Goal: Information Seeking & Learning: Find specific fact

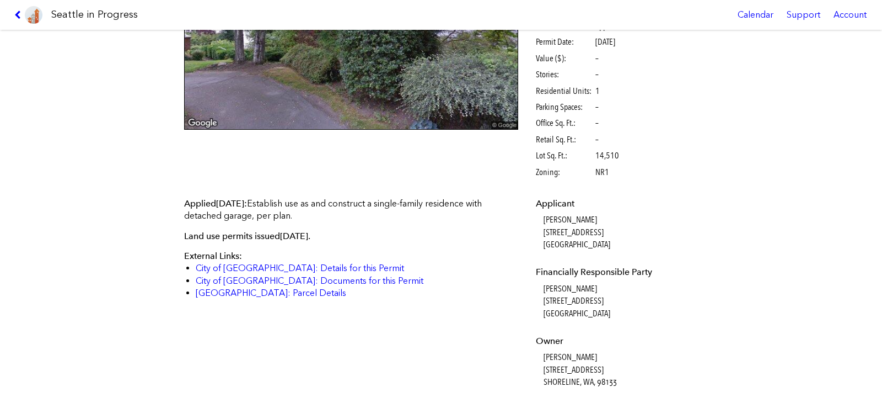
scroll to position [163, 0]
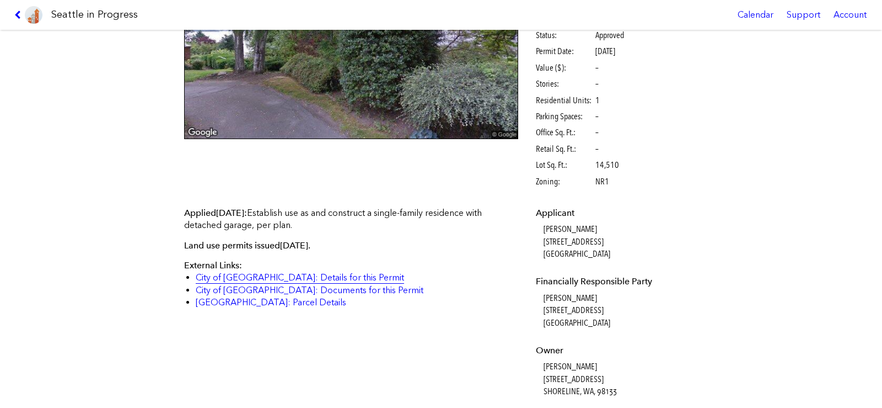
click at [285, 276] on link "City of [GEOGRAPHIC_DATA]: Details for this Permit" at bounding box center [300, 277] width 208 height 10
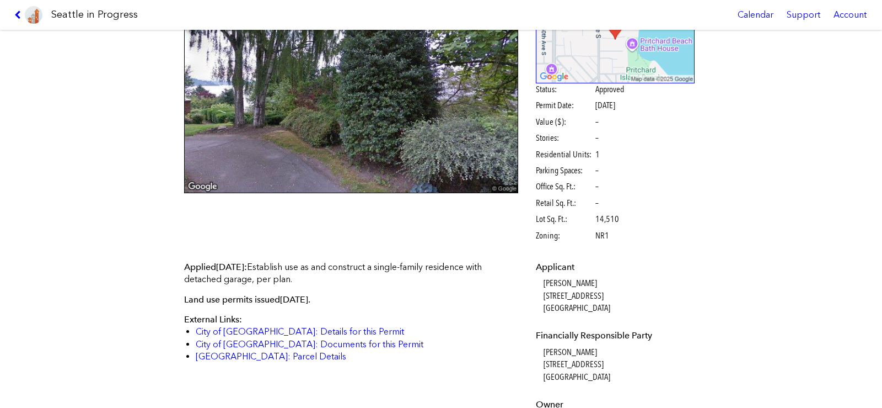
scroll to position [0, 0]
